Goal: Information Seeking & Learning: Check status

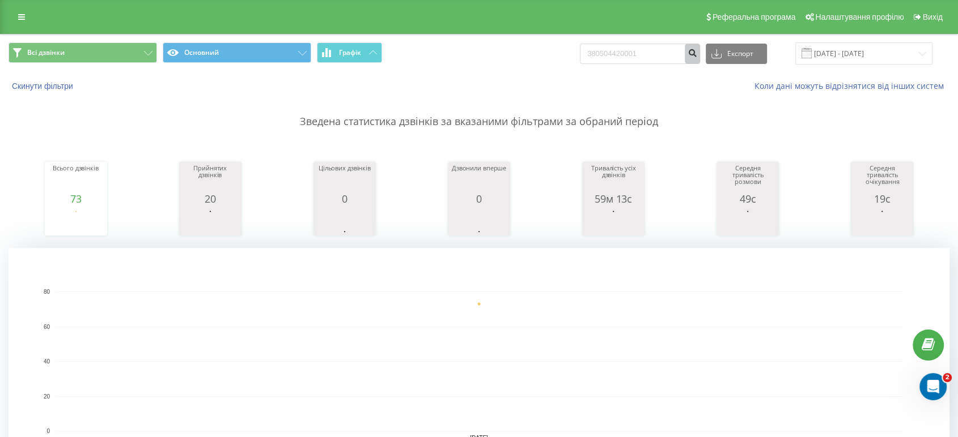
type input "380504420001"
click at [697, 52] on icon "submit" at bounding box center [692, 51] width 10 height 7
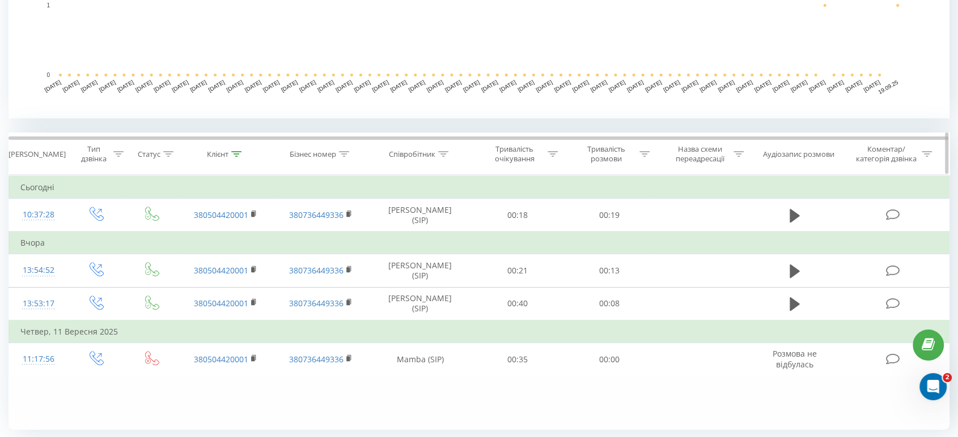
scroll to position [390, 0]
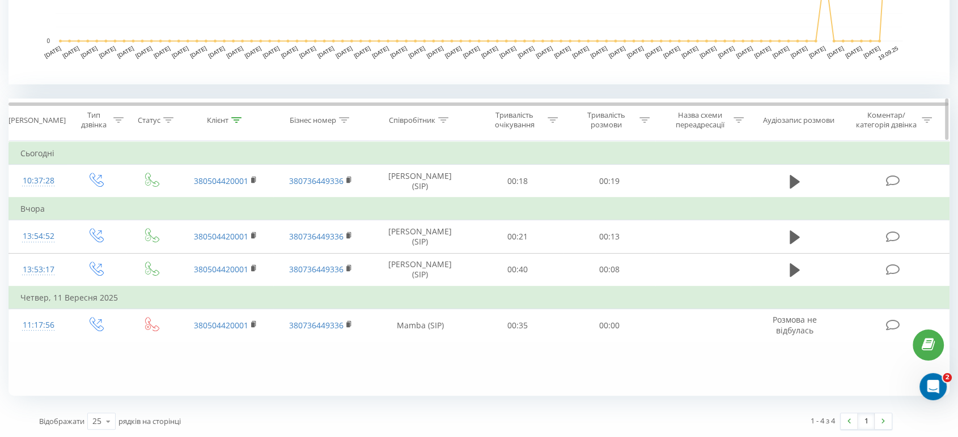
click at [444, 119] on icon at bounding box center [443, 120] width 10 height 6
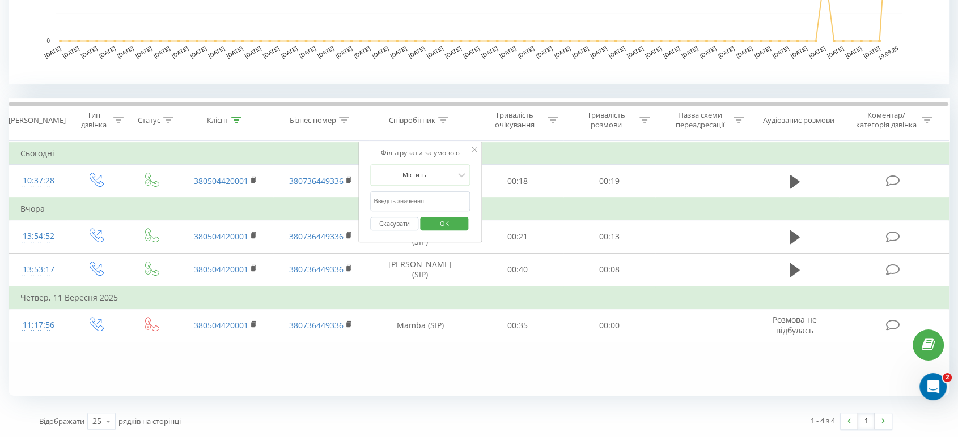
click at [427, 196] on input "text" at bounding box center [420, 202] width 100 height 20
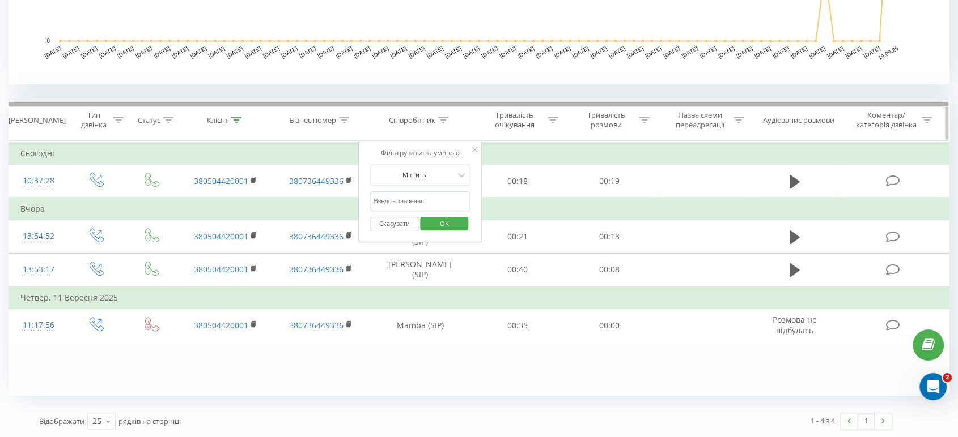
click at [453, 99] on div at bounding box center [478, 103] width 940 height 8
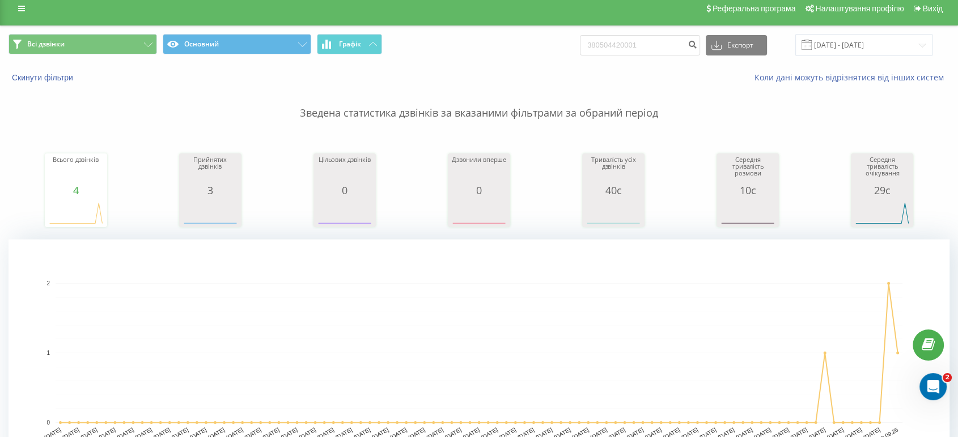
scroll to position [0, 0]
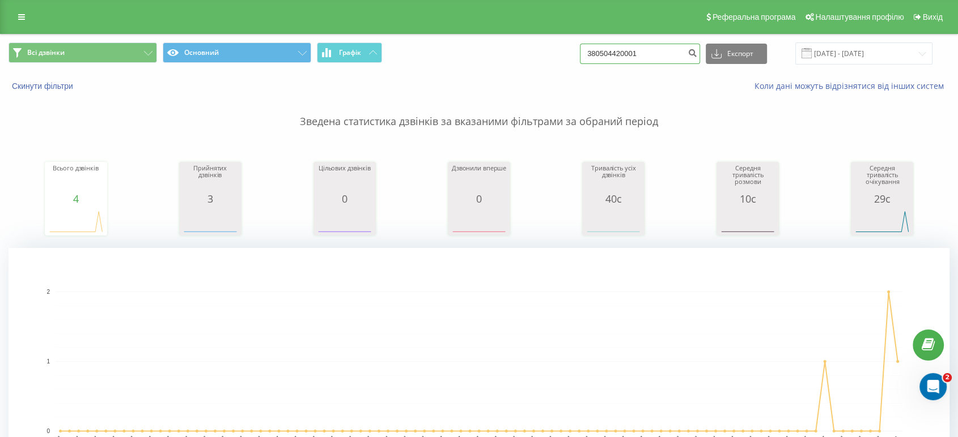
click at [652, 51] on input "380504420001" at bounding box center [640, 54] width 120 height 20
paste input "674411972"
type input "380674411972"
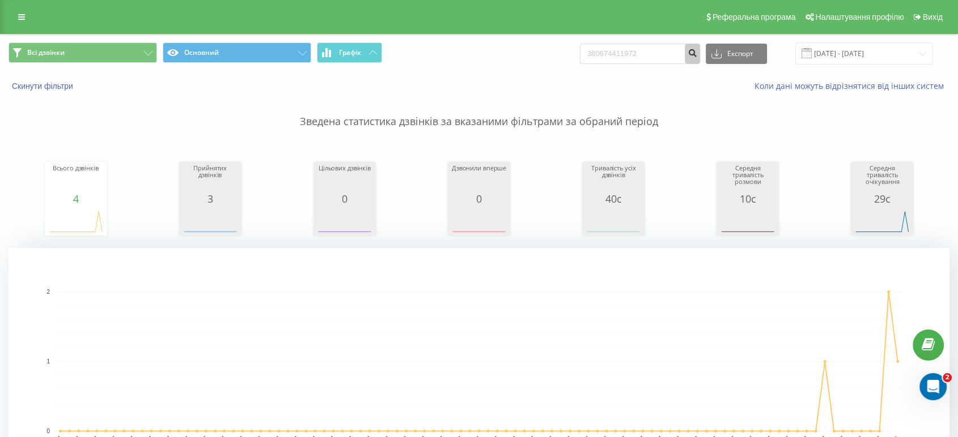
click at [697, 52] on icon "submit" at bounding box center [692, 51] width 10 height 7
click at [645, 54] on input "380674411972" at bounding box center [640, 54] width 120 height 20
paste input
type input "380674411972"
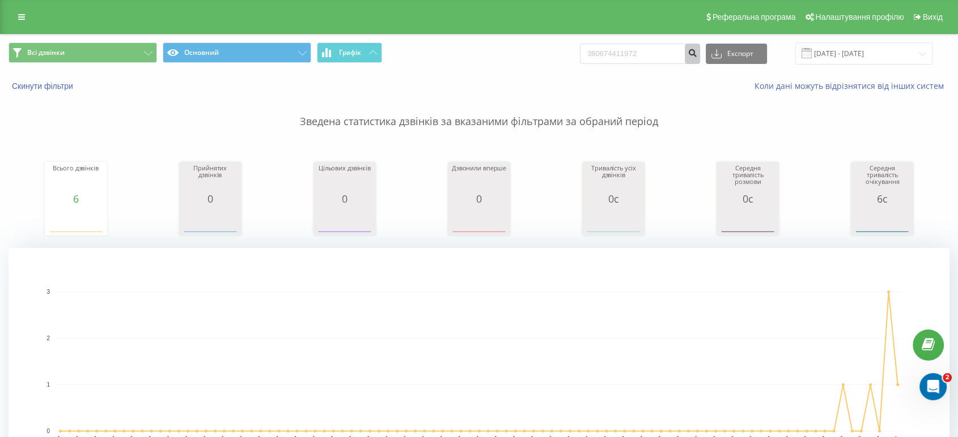
click at [697, 53] on icon "submit" at bounding box center [692, 51] width 10 height 7
